Goal: Book appointment/travel/reservation

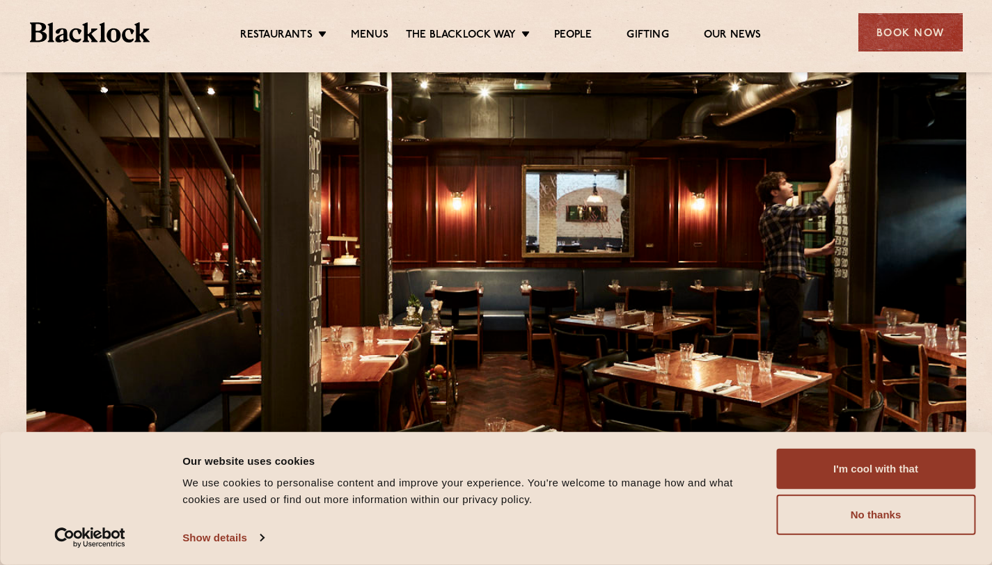
scroll to position [171, 0]
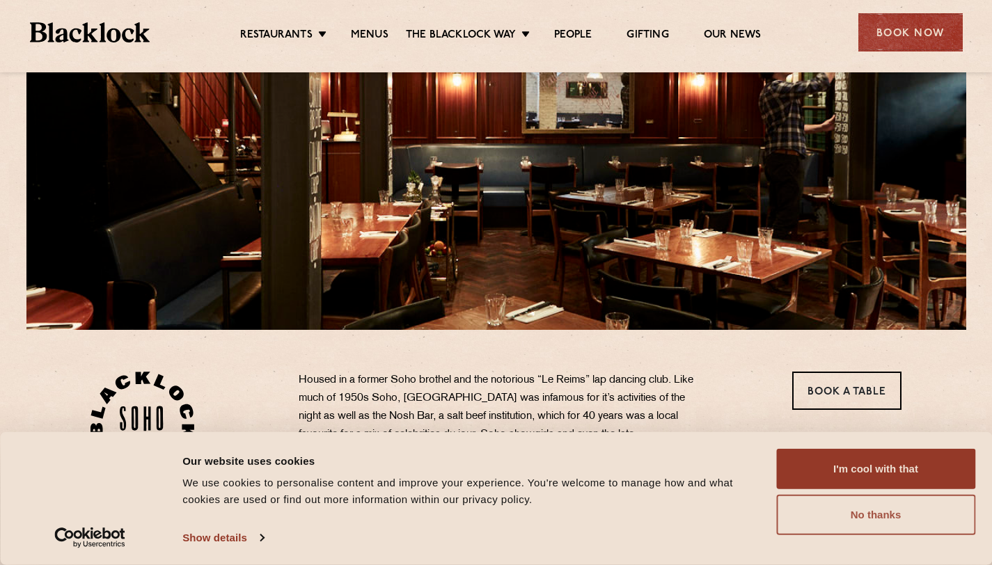
click at [832, 514] on button "No thanks" at bounding box center [875, 515] width 199 height 40
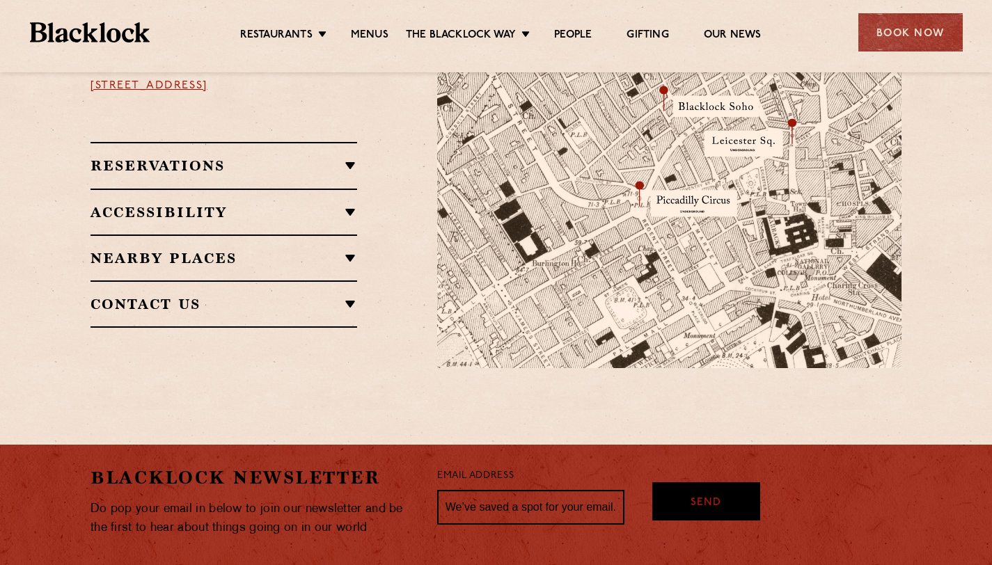
scroll to position [914, 0]
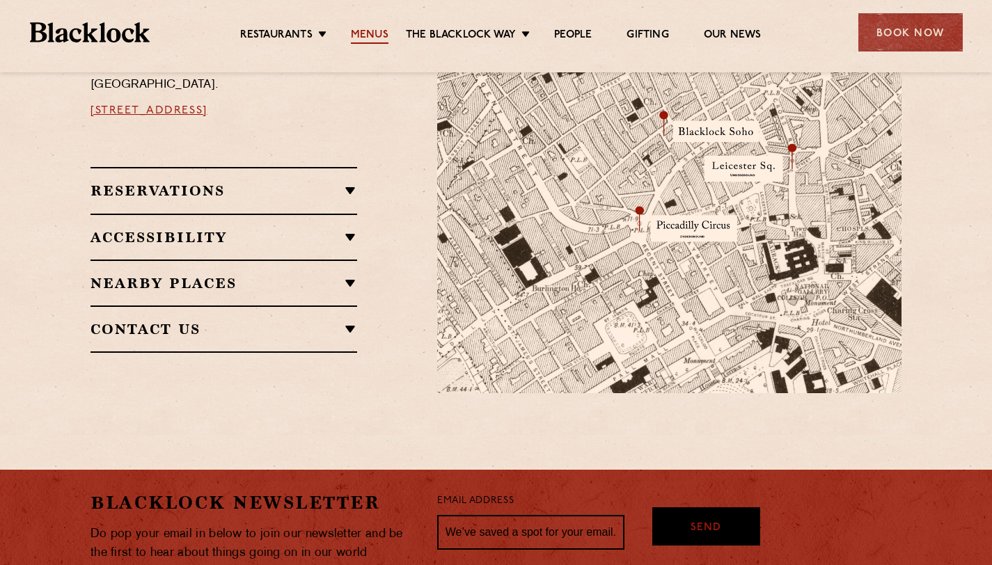
click at [363, 40] on link "Menus" at bounding box center [370, 36] width 38 height 15
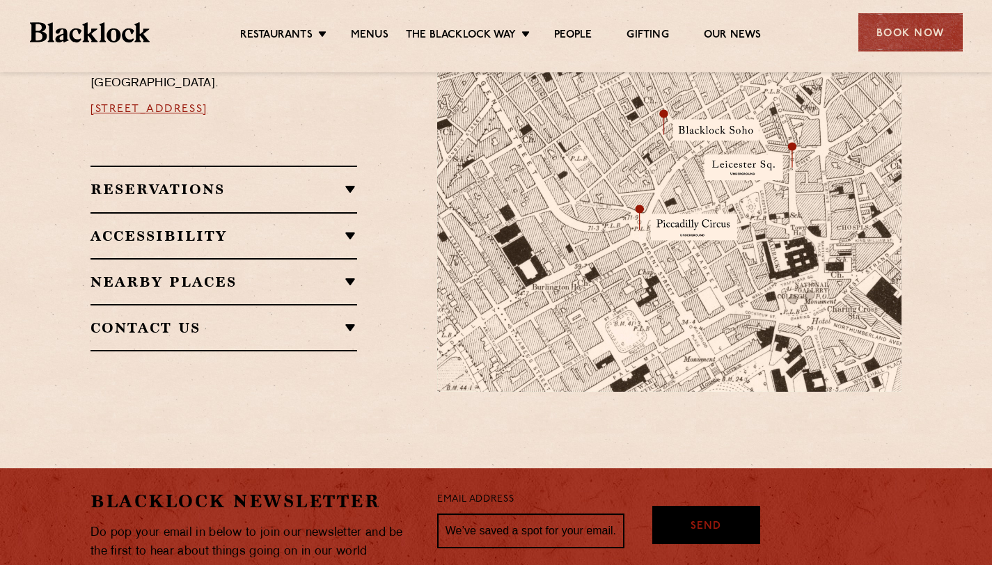
scroll to position [1007, 0]
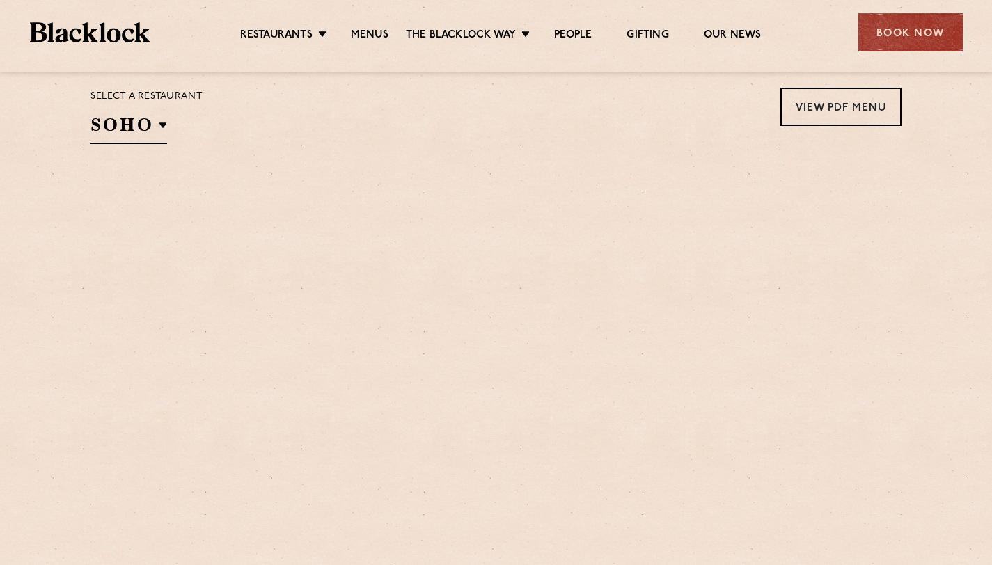
scroll to position [538, 0]
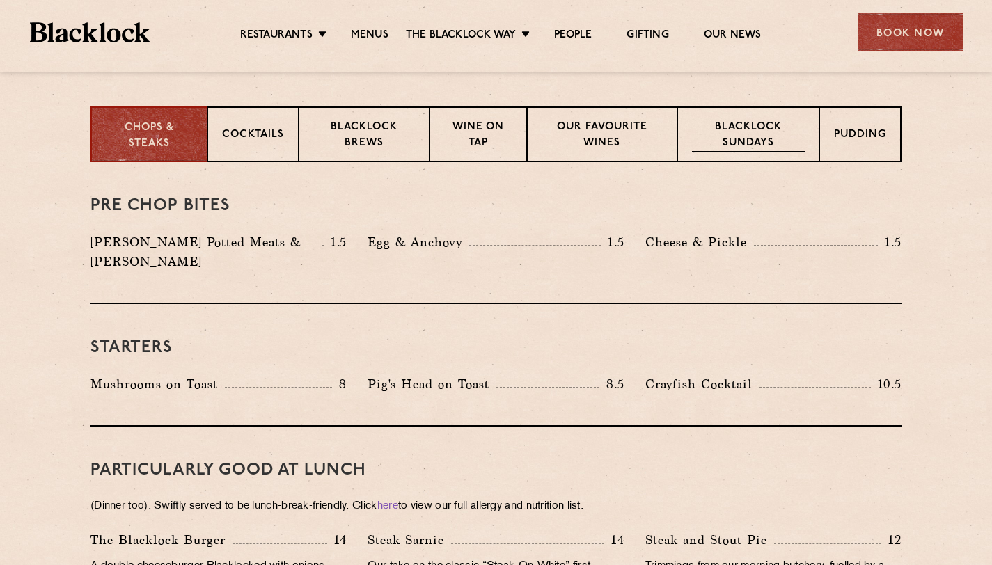
click at [739, 160] on div "Blacklock Sundays" at bounding box center [748, 134] width 142 height 56
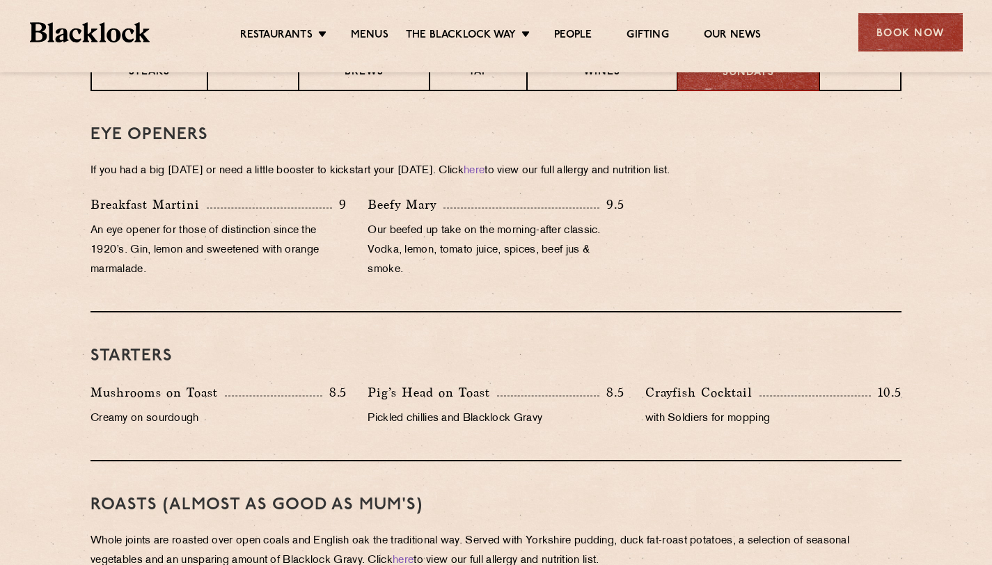
scroll to position [614, 0]
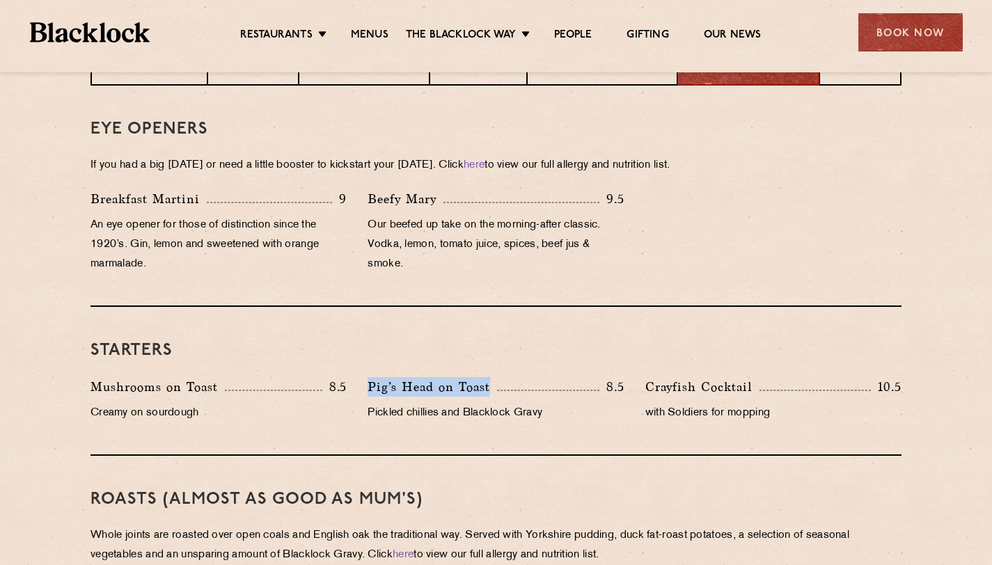
drag, startPoint x: 370, startPoint y: 381, endPoint x: 500, endPoint y: 389, distance: 129.7
click at [500, 389] on div "Pig’s Head on Toast 8.5" at bounding box center [495, 386] width 256 height 19
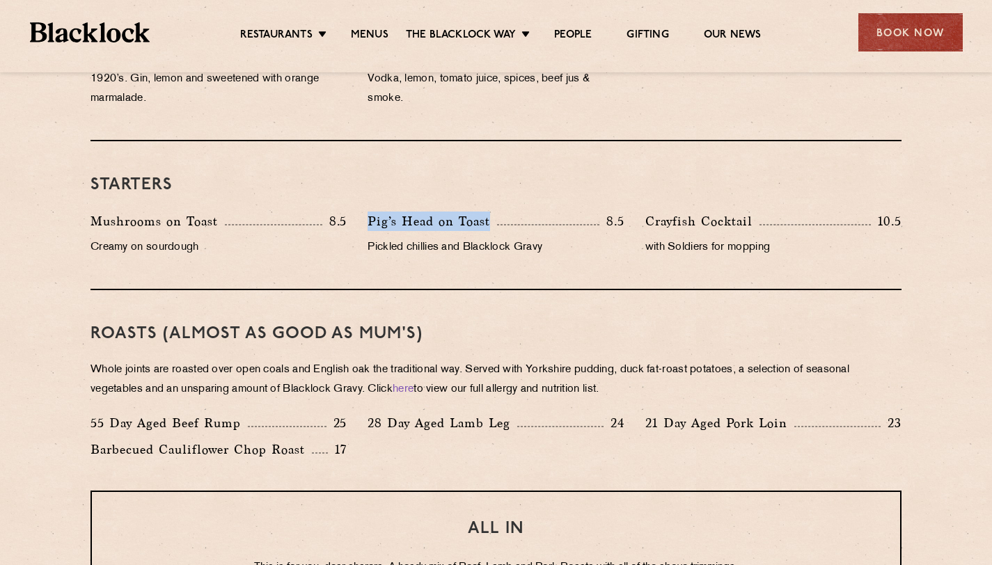
scroll to position [786, 0]
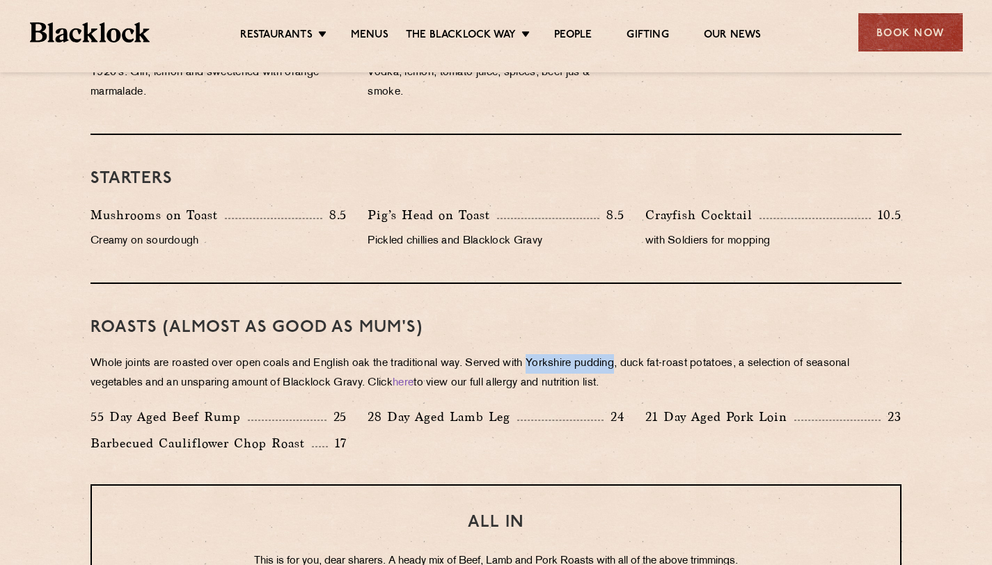
drag, startPoint x: 533, startPoint y: 360, endPoint x: 623, endPoint y: 361, distance: 89.8
click at [623, 361] on p "Whole joints are roasted over open coals and English oak the traditional way. S…" at bounding box center [495, 373] width 811 height 39
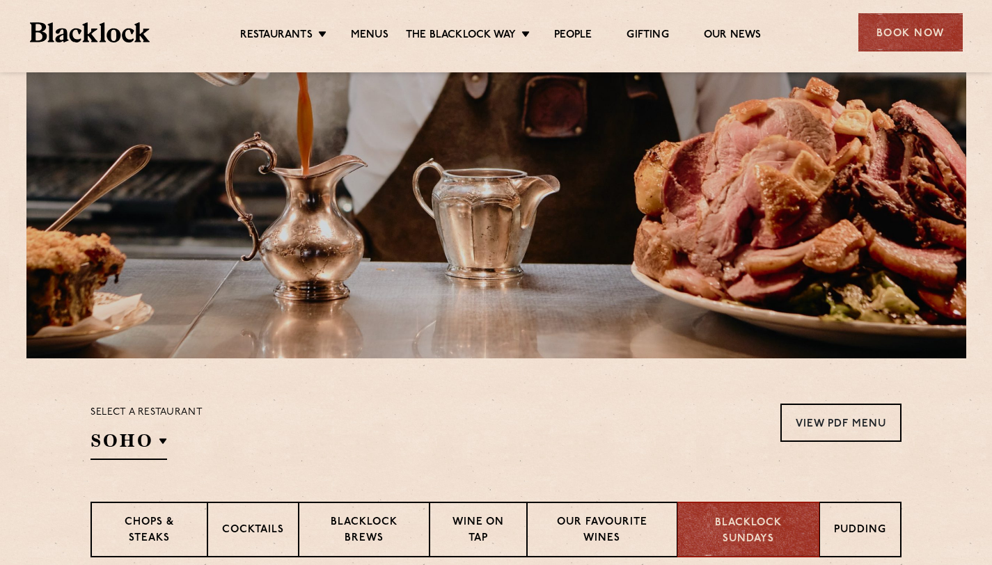
scroll to position [391, 0]
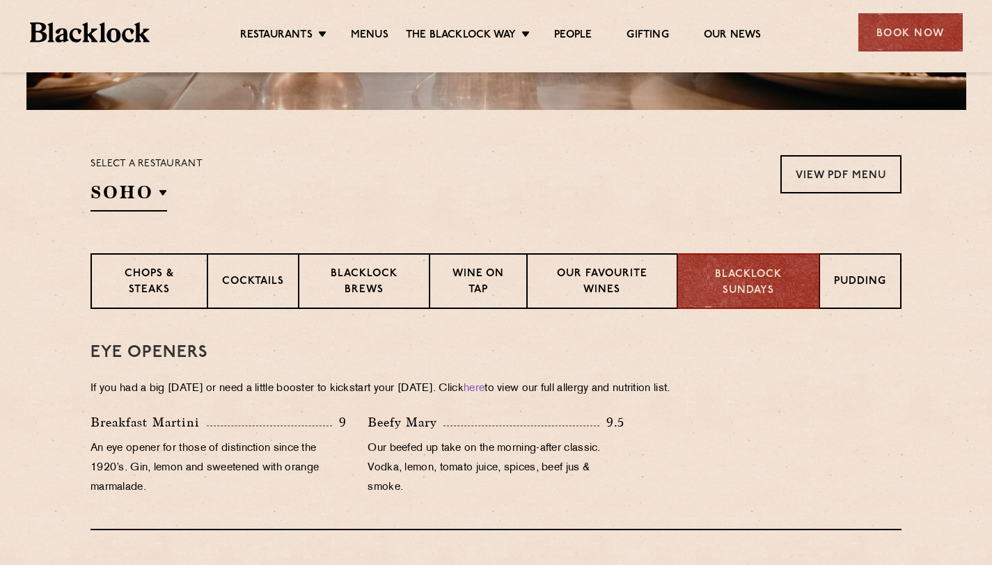
click at [142, 213] on section "Select a restaurant SOHO Soho Birmingham City Shoreditch Covent Garden Canary W…" at bounding box center [496, 181] width 992 height 143
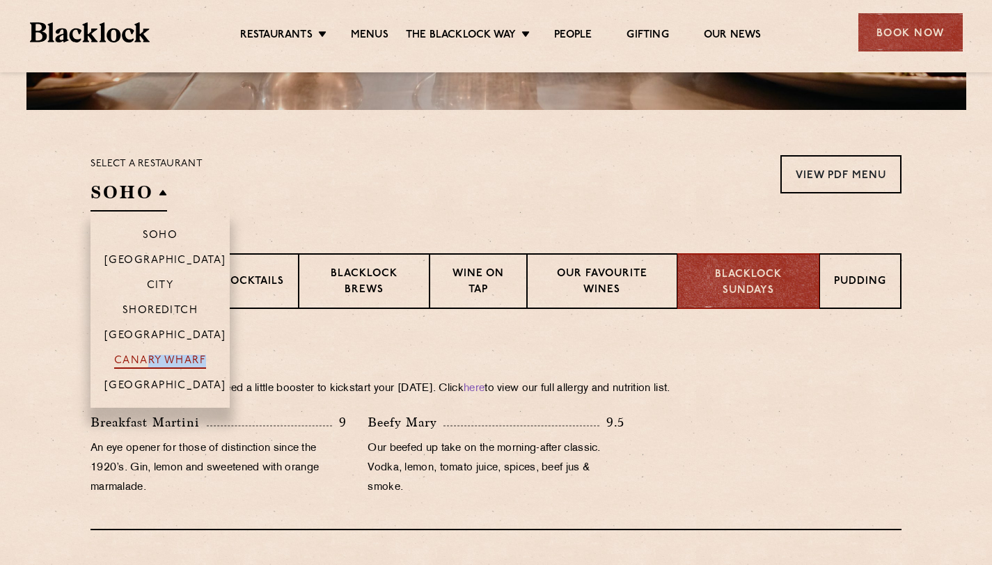
drag, startPoint x: 155, startPoint y: 369, endPoint x: 149, endPoint y: 358, distance: 13.4
click at [150, 358] on li "Canary Wharf" at bounding box center [159, 359] width 139 height 25
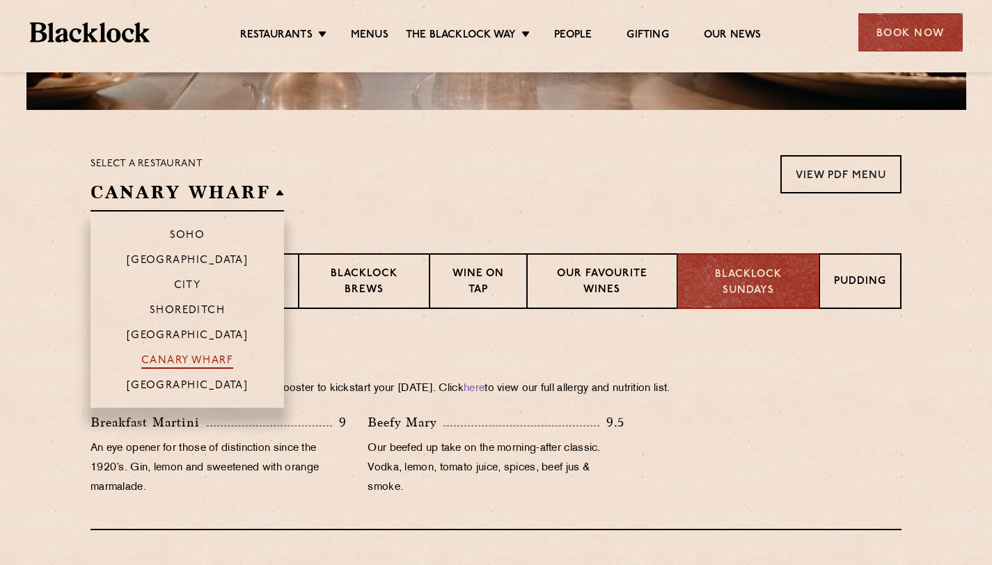
click at [149, 358] on p "Canary Wharf" at bounding box center [187, 362] width 92 height 14
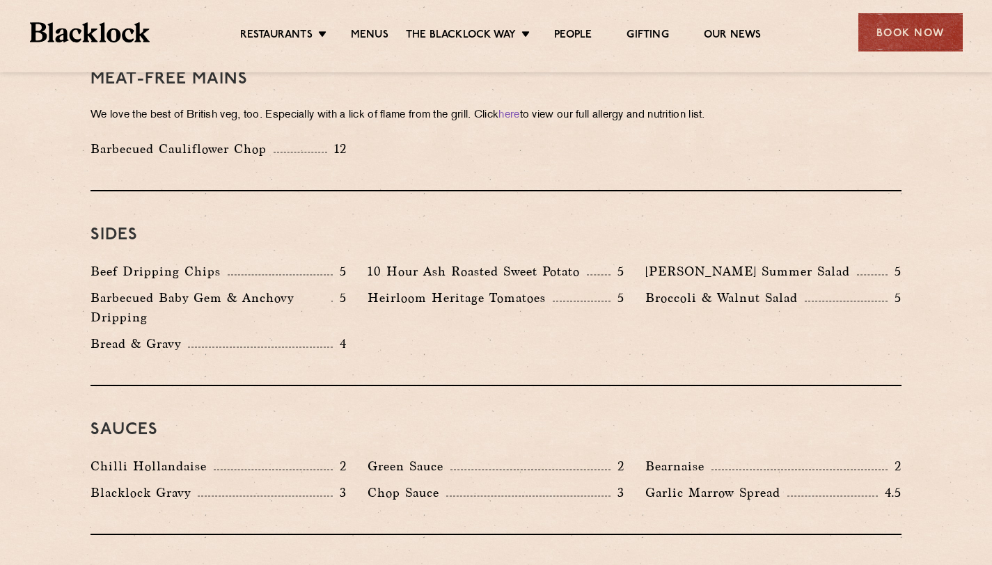
scroll to position [2007, 0]
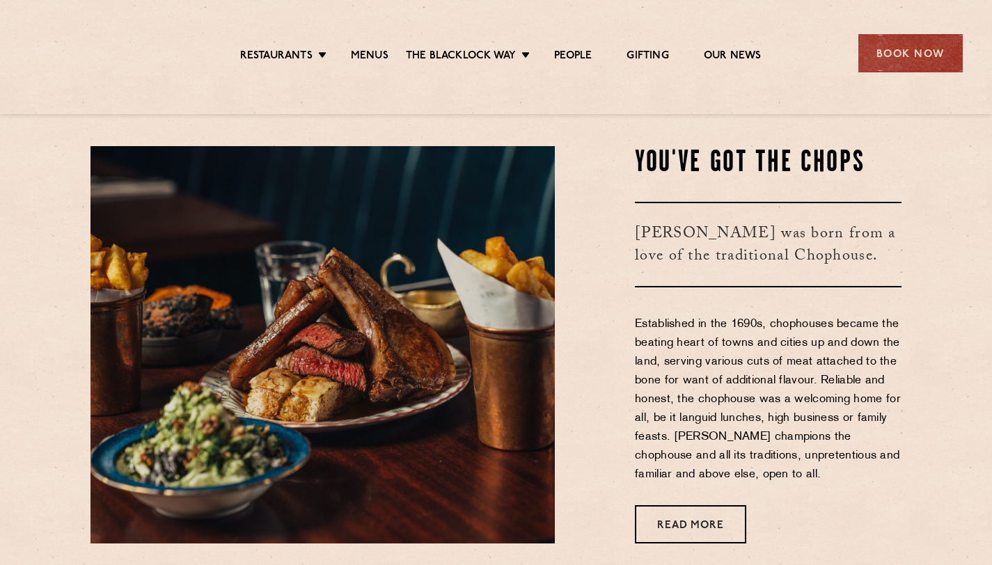
scroll to position [504, 0]
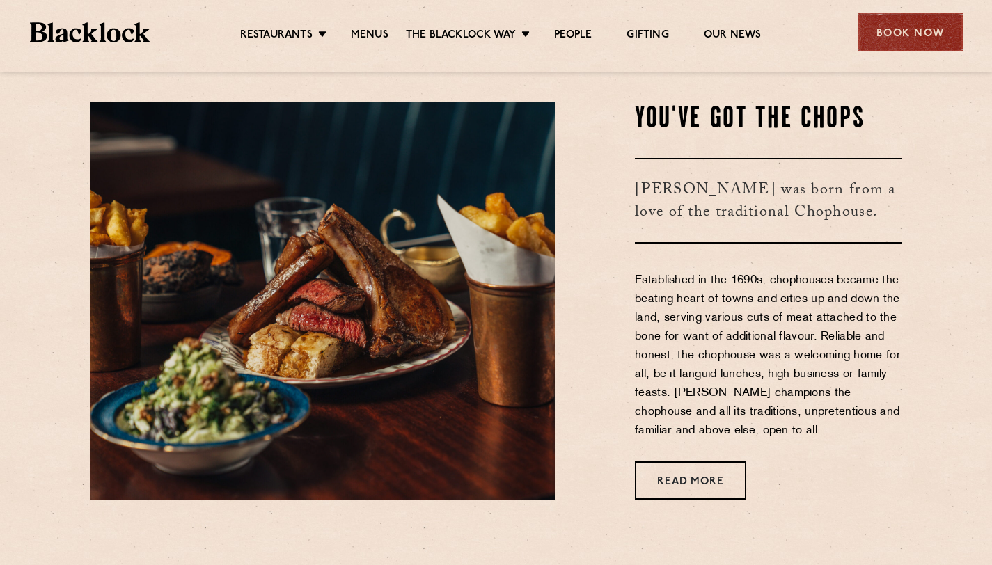
click at [939, 31] on div "Book Now" at bounding box center [910, 32] width 104 height 38
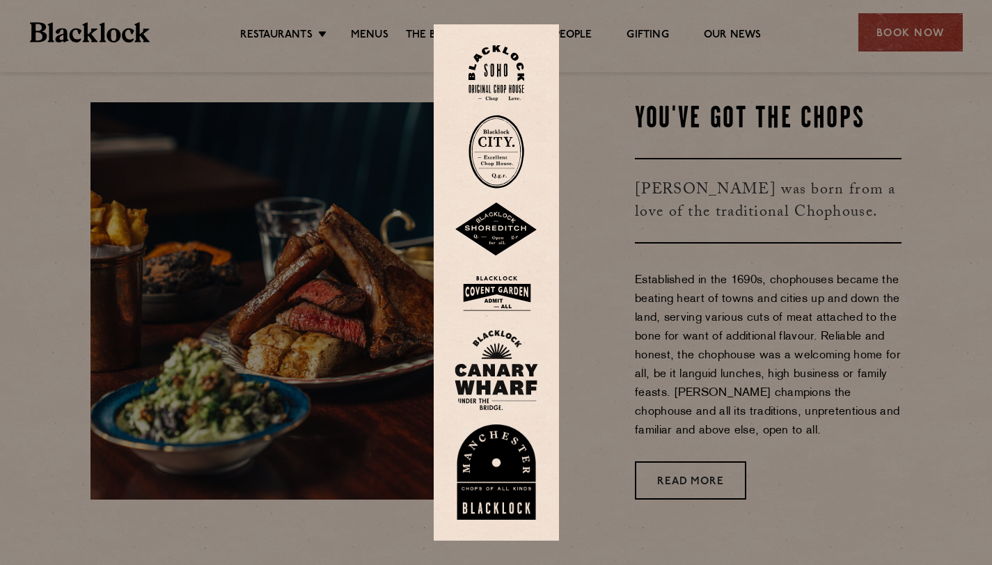
click at [504, 79] on img at bounding box center [496, 73] width 56 height 56
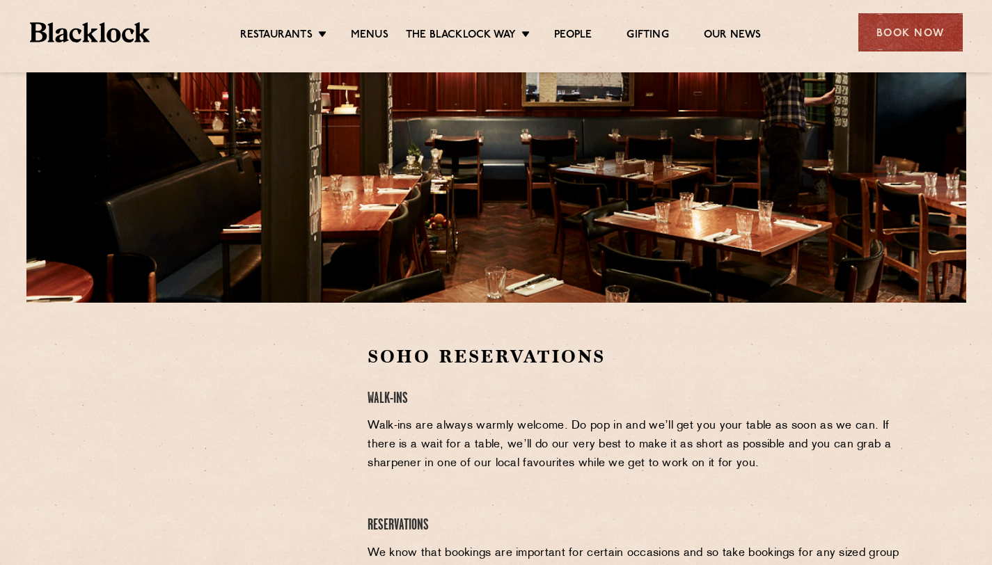
scroll to position [208, 0]
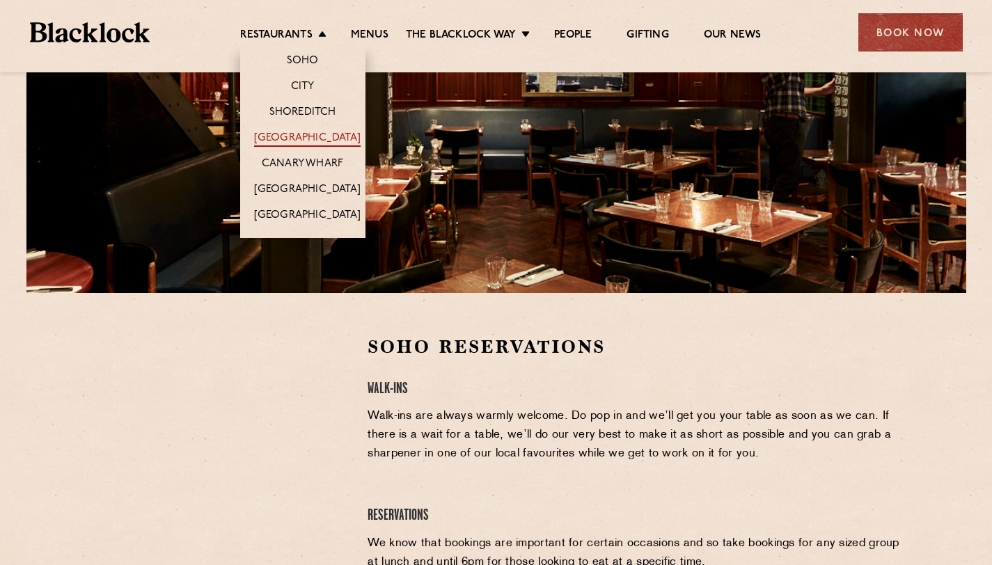
click at [316, 143] on link "[GEOGRAPHIC_DATA]" at bounding box center [307, 139] width 106 height 15
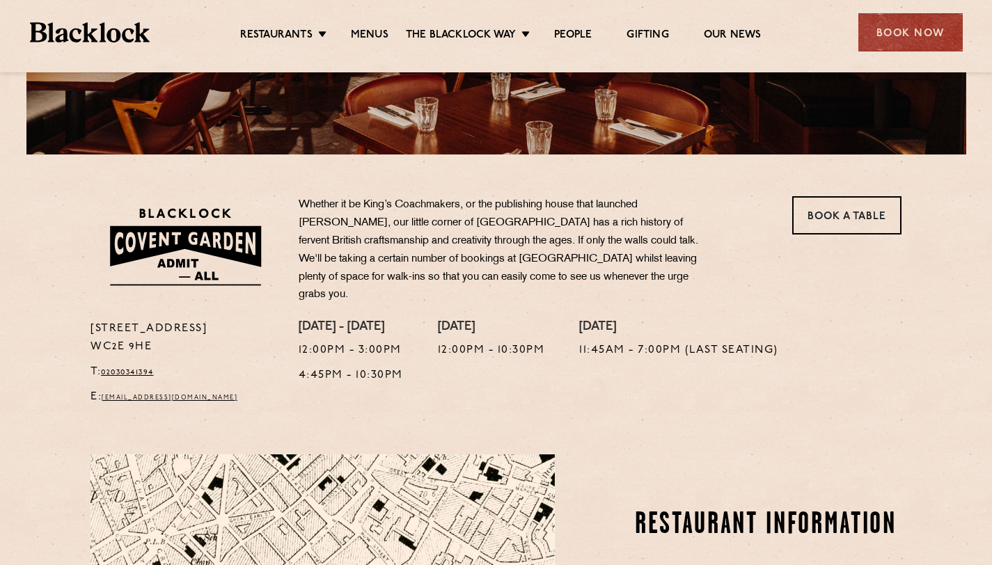
scroll to position [351, 0]
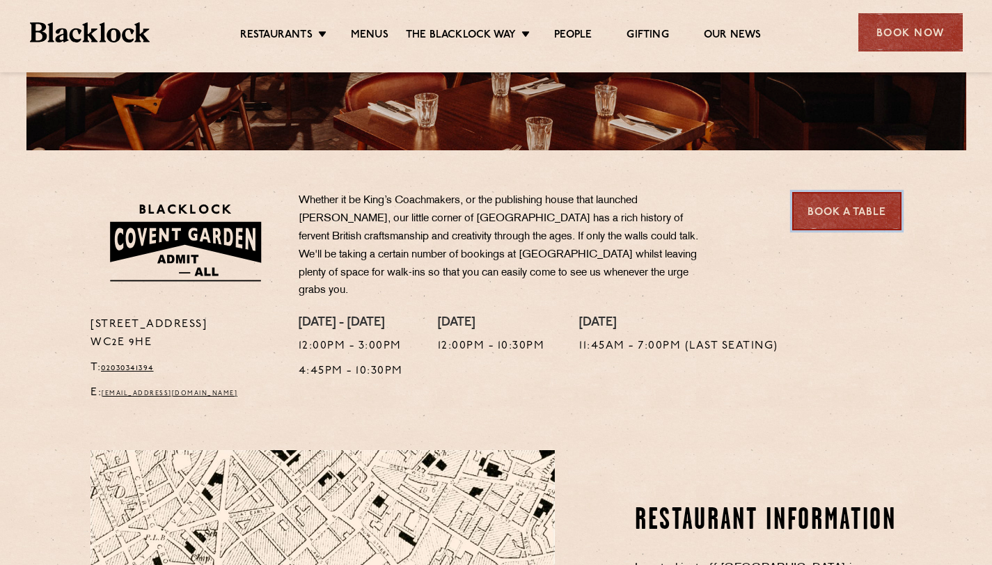
click at [819, 214] on link "Book a Table" at bounding box center [846, 211] width 109 height 38
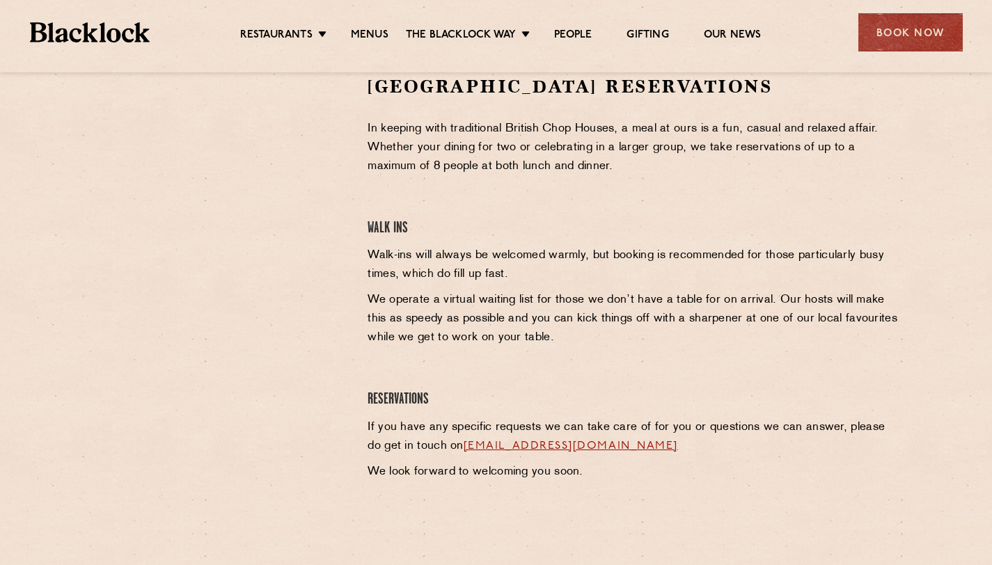
scroll to position [466, 0]
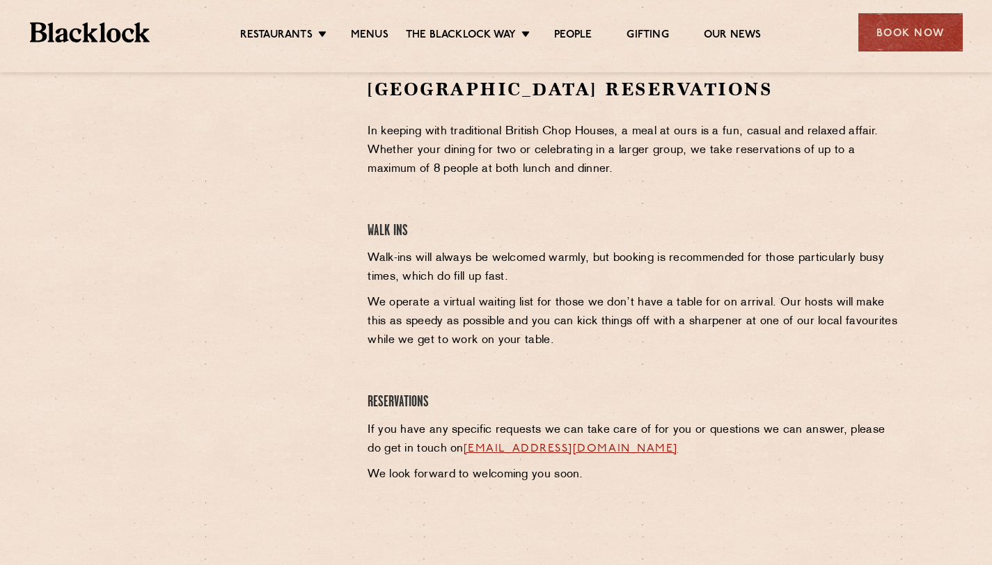
click at [696, 326] on p "We operate a virtual waiting list for those we don’t have a table for on arriva…" at bounding box center [634, 322] width 534 height 56
